Goal: Task Accomplishment & Management: Use online tool/utility

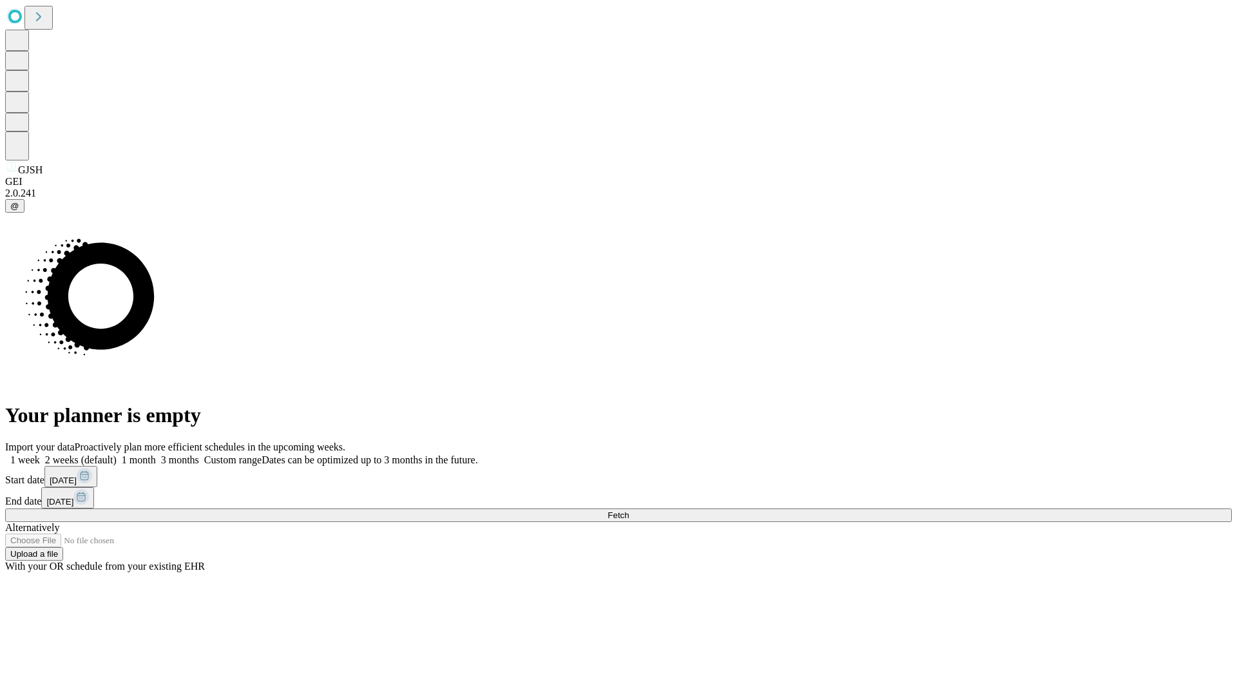
click at [629, 510] on span "Fetch" at bounding box center [617, 515] width 21 height 10
